Goal: Task Accomplishment & Management: Use online tool/utility

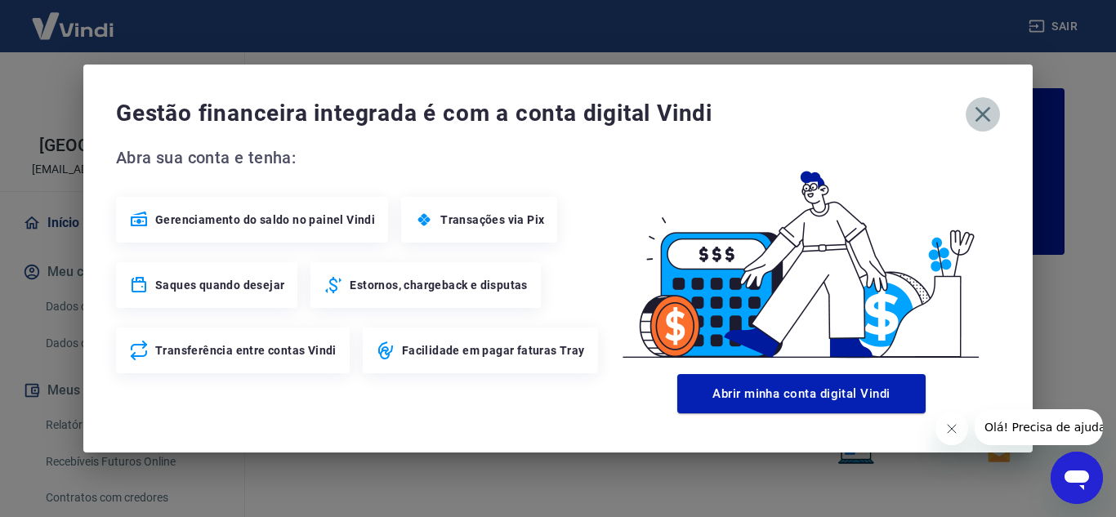
click at [982, 118] on icon "button" at bounding box center [983, 114] width 26 height 26
click at [991, 114] on icon "button" at bounding box center [983, 114] width 26 height 26
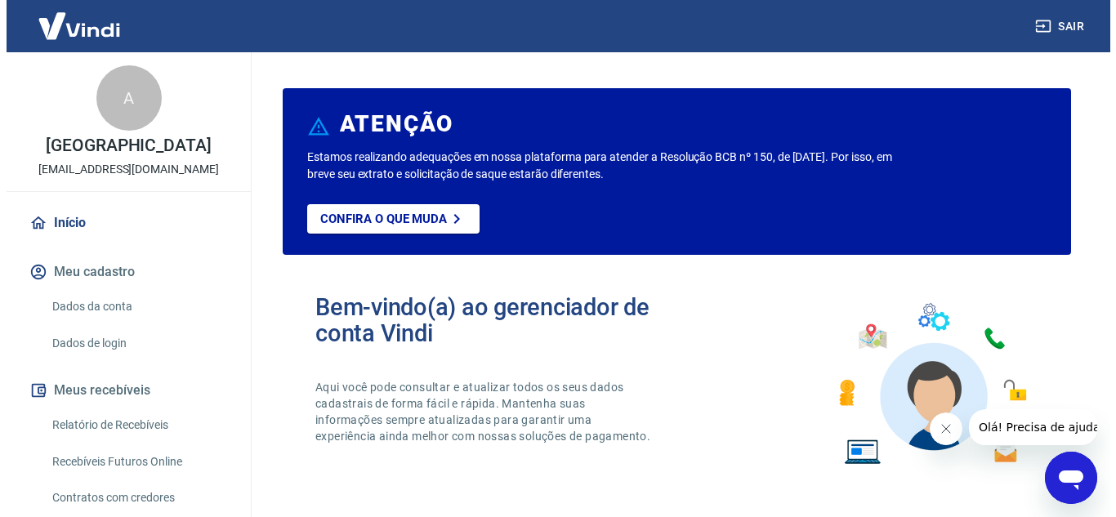
scroll to position [82, 0]
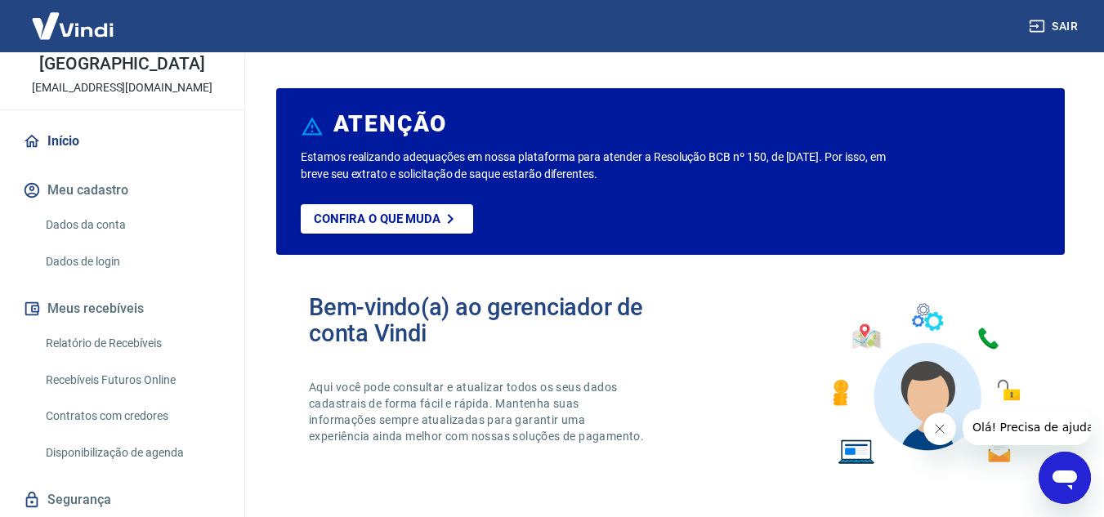
click at [119, 374] on link "Recebíveis Futuros Online" at bounding box center [131, 380] width 185 height 33
